Goal: Information Seeking & Learning: Learn about a topic

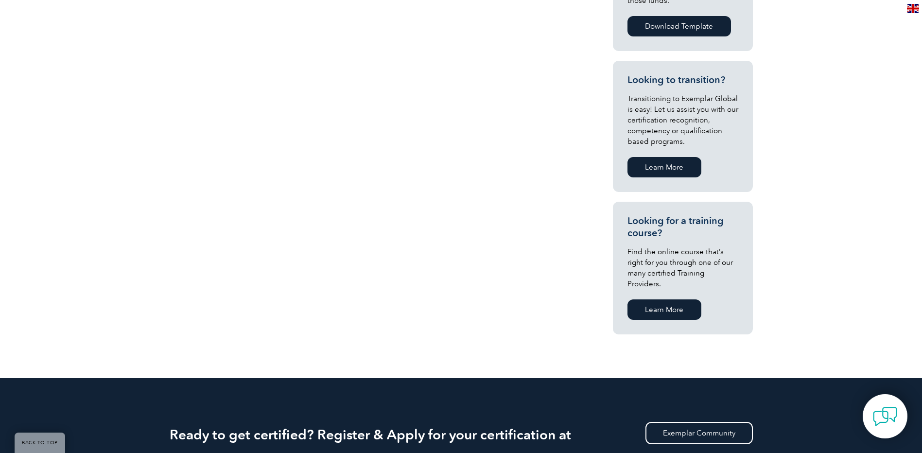
scroll to position [632, 0]
